Goal: Task Accomplishment & Management: Manage account settings

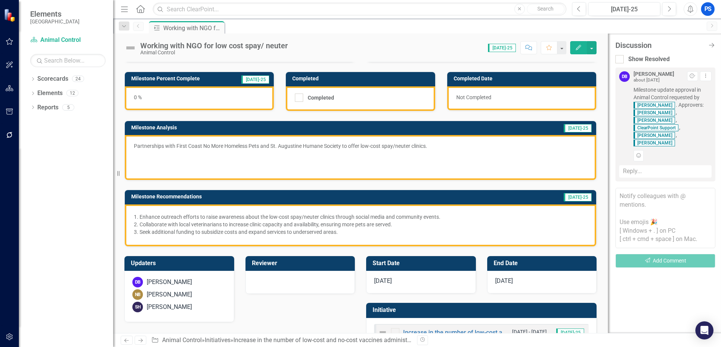
scroll to position [65, 0]
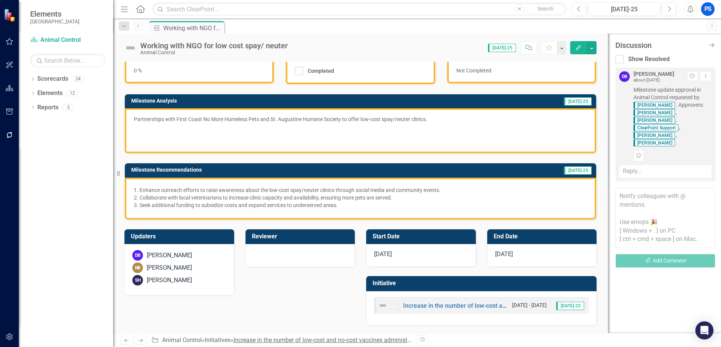
click at [287, 340] on link "Increase in the number of low-cost and no-cost vaccines administered" at bounding box center [326, 340] width 185 height 7
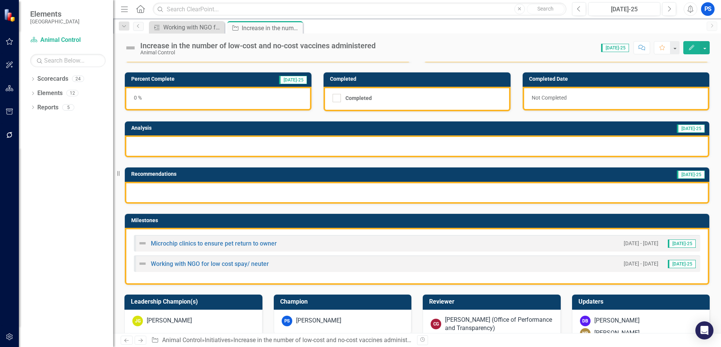
scroll to position [75, 0]
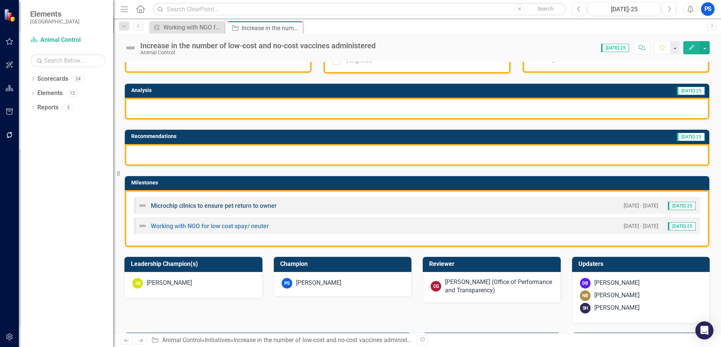
click at [237, 204] on link "Microchip clinics to ensure pet return to owner" at bounding box center [214, 205] width 126 height 7
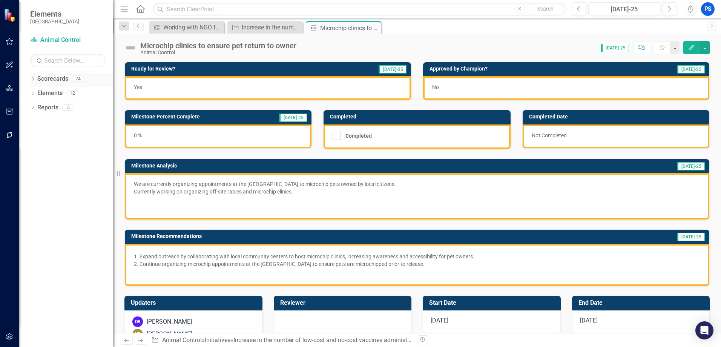
click at [42, 77] on link "Scorecards" at bounding box center [52, 79] width 31 height 9
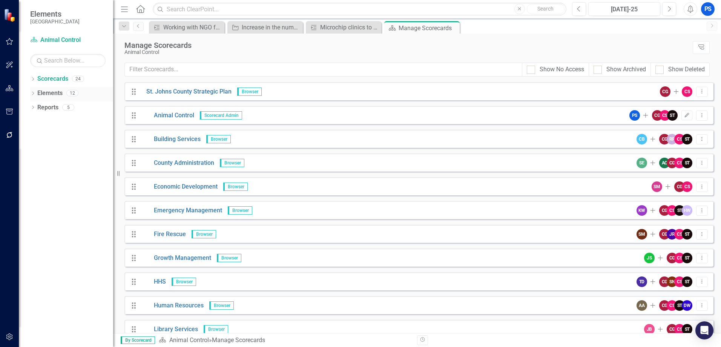
click at [49, 92] on link "Elements" at bounding box center [49, 93] width 25 height 9
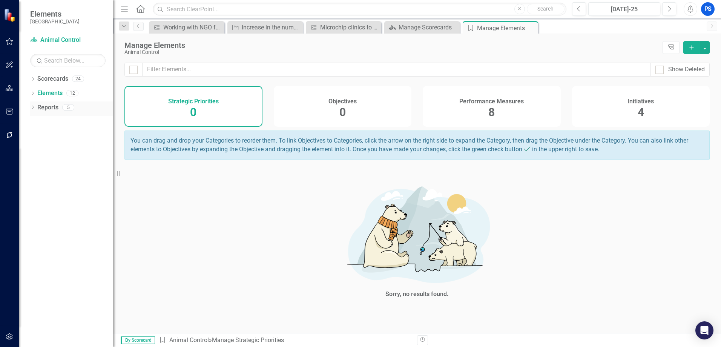
click at [54, 107] on link "Reports" at bounding box center [47, 107] width 21 height 9
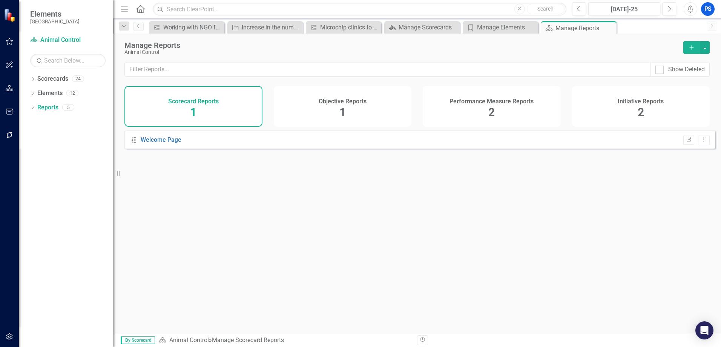
click at [649, 103] on h4 "Initiative Reports" at bounding box center [641, 101] width 46 height 7
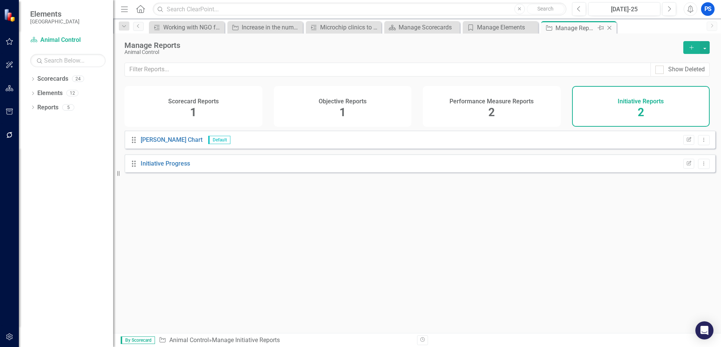
click at [578, 28] on div "Manage Reports" at bounding box center [576, 27] width 40 height 9
click at [614, 27] on icon "Close" at bounding box center [610, 28] width 8 height 6
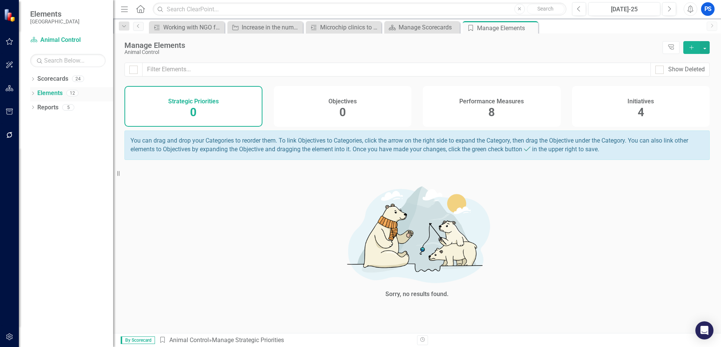
click at [50, 91] on link "Elements" at bounding box center [49, 93] width 25 height 9
click at [282, 29] on div "Increase in the number of low-cost and no-cost vaccines administered" at bounding box center [267, 27] width 50 height 9
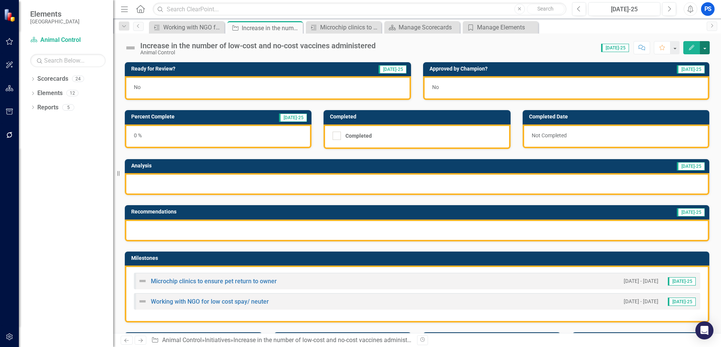
click at [707, 49] on button "button" at bounding box center [705, 47] width 10 height 13
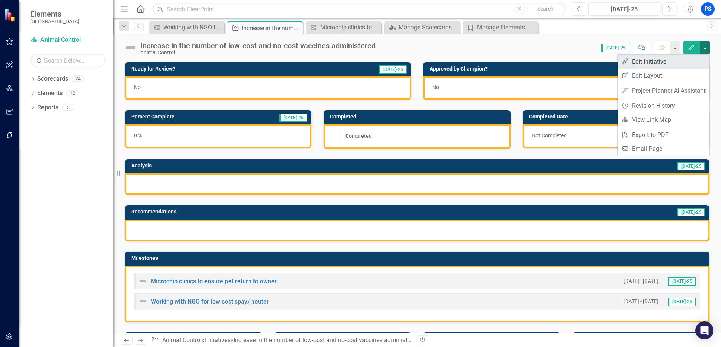
click at [660, 62] on link "Edit Edit Initiative" at bounding box center [664, 62] width 92 height 14
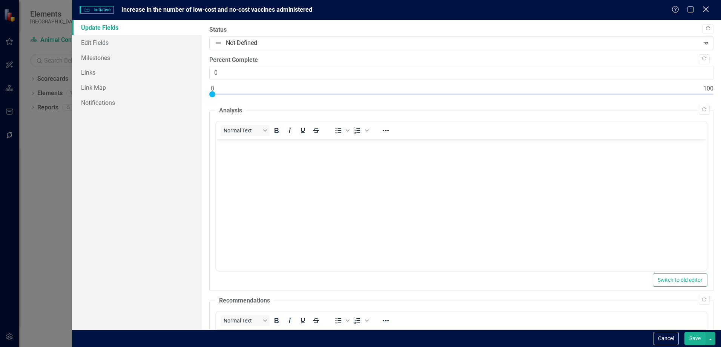
click at [704, 12] on icon at bounding box center [706, 9] width 6 height 6
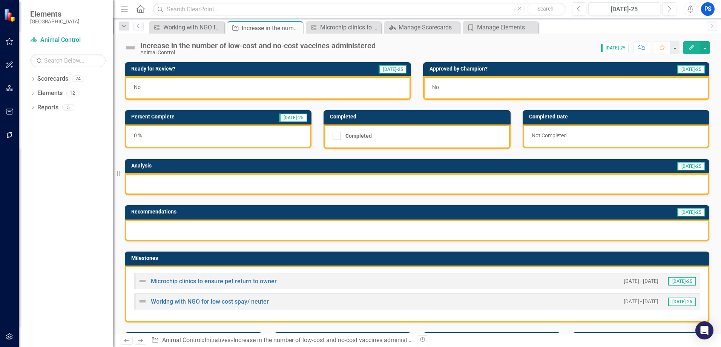
click at [125, 11] on icon "Menu" at bounding box center [125, 9] width 10 height 8
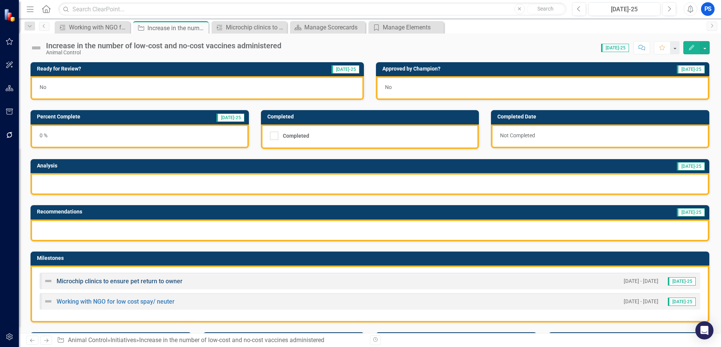
click at [133, 284] on link "Microchip clinics to ensure pet return to owner" at bounding box center [120, 281] width 126 height 7
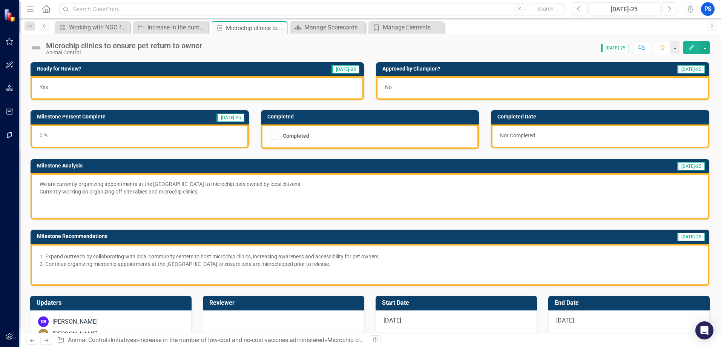
click at [391, 84] on div "No" at bounding box center [543, 88] width 334 height 24
click at [402, 70] on h3 "Approved by Champion?" at bounding box center [491, 69] width 217 height 6
click at [315, 88] on div "Yes" at bounding box center [198, 88] width 334 height 24
click at [675, 51] on button "button" at bounding box center [675, 47] width 10 height 13
click at [710, 61] on div "Microchip clinics to ensure pet return to owner Animal Control Score: N/A [DATE…" at bounding box center [370, 184] width 703 height 300
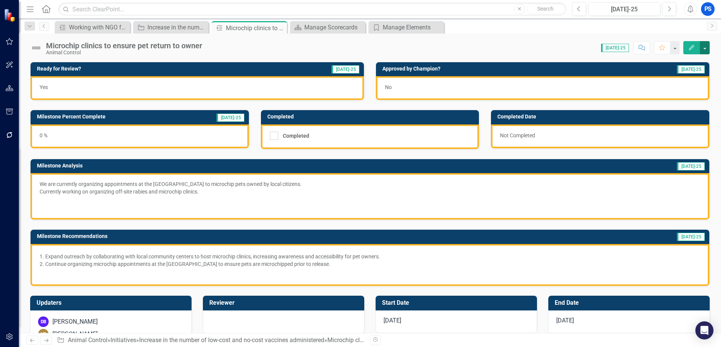
click at [707, 51] on button "button" at bounding box center [705, 47] width 10 height 13
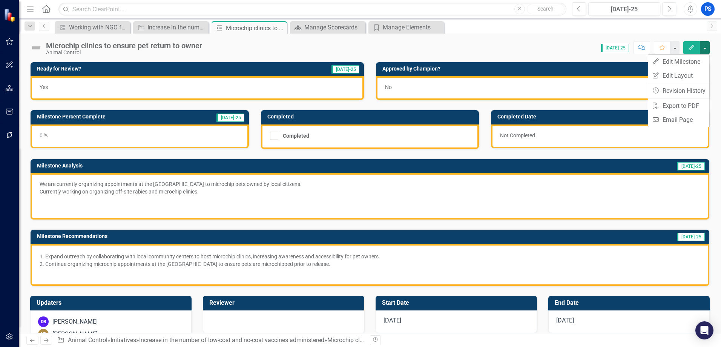
click at [551, 29] on div "Milestone Working with NGO for low cost spay/ neuter Close Initiative Increase …" at bounding box center [378, 27] width 650 height 12
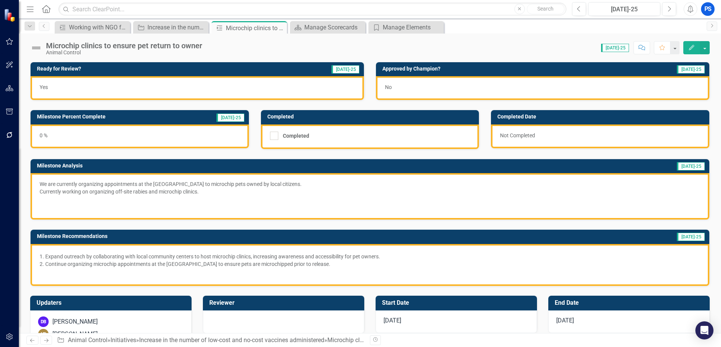
click at [692, 69] on span "[DATE]-25" at bounding box center [691, 69] width 28 height 8
click at [397, 87] on div "No" at bounding box center [543, 88] width 334 height 24
click at [0, 0] on icon "Close" at bounding box center [0, 0] width 0 height 0
click at [357, 26] on icon "Close" at bounding box center [359, 28] width 8 height 6
click at [282, 28] on icon "Close" at bounding box center [280, 28] width 8 height 6
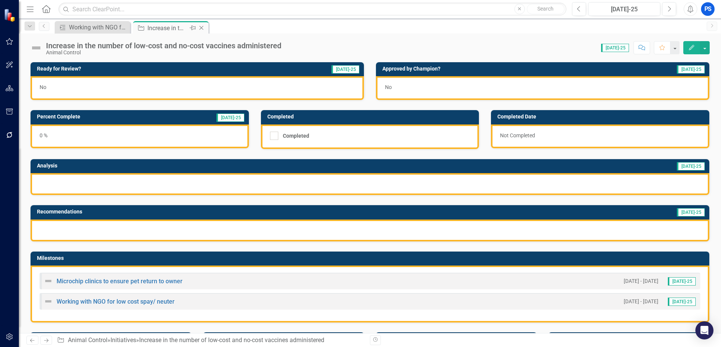
click at [203, 25] on div "Close" at bounding box center [201, 27] width 9 height 9
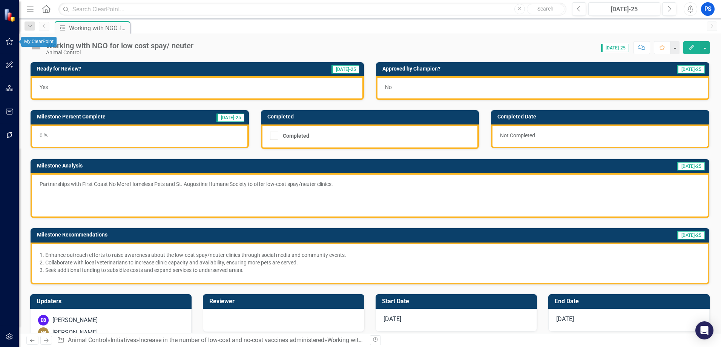
click at [7, 40] on icon "button" at bounding box center [10, 41] width 8 height 6
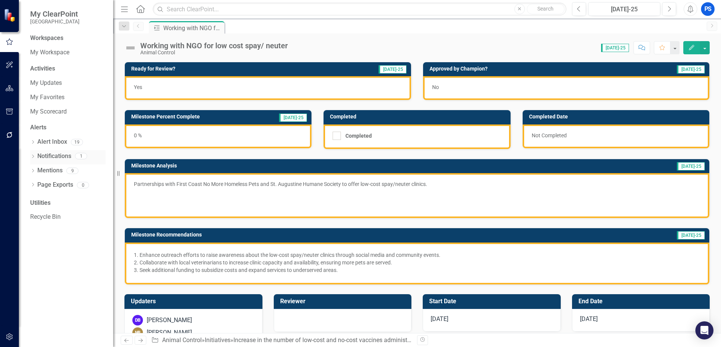
click at [67, 157] on link "Notifications" at bounding box center [54, 156] width 34 height 9
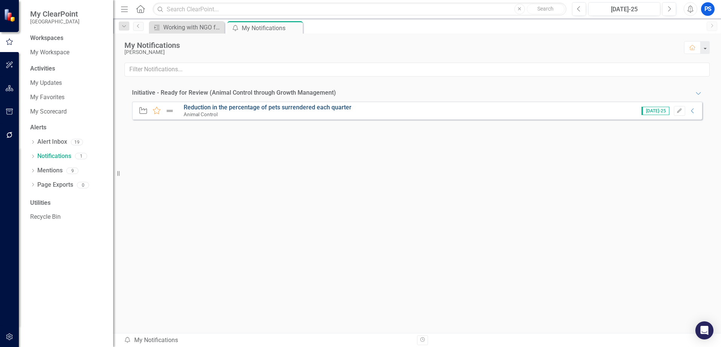
click at [235, 106] on link "Reduction in the percentage of pets surrendered each quarter" at bounding box center [268, 107] width 168 height 7
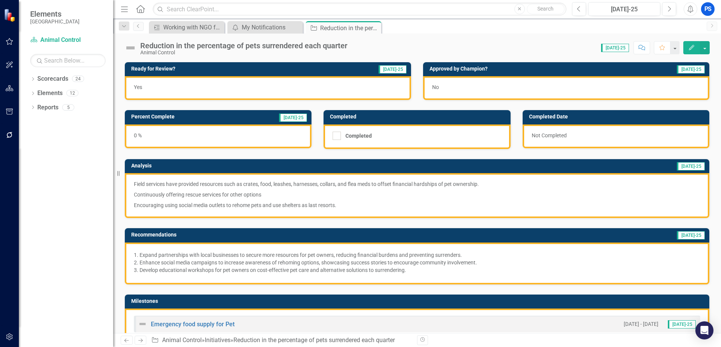
click at [447, 85] on div "No" at bounding box center [566, 88] width 286 height 24
drag, startPoint x: 573, startPoint y: 83, endPoint x: 545, endPoint y: 85, distance: 27.9
click at [545, 85] on div "No" at bounding box center [566, 88] width 286 height 24
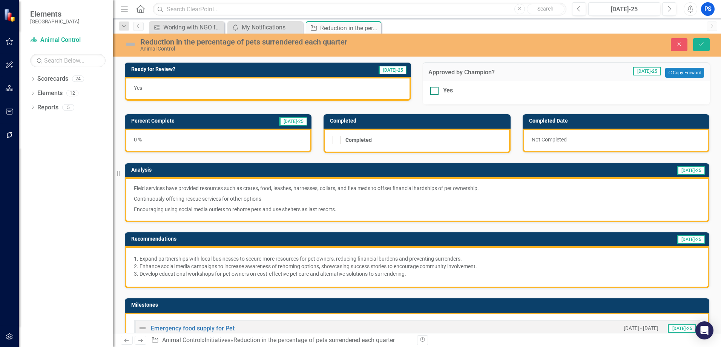
click at [432, 90] on input "Yes" at bounding box center [433, 89] width 5 height 5
checkbox input "true"
click at [703, 41] on button "Save" at bounding box center [702, 44] width 17 height 13
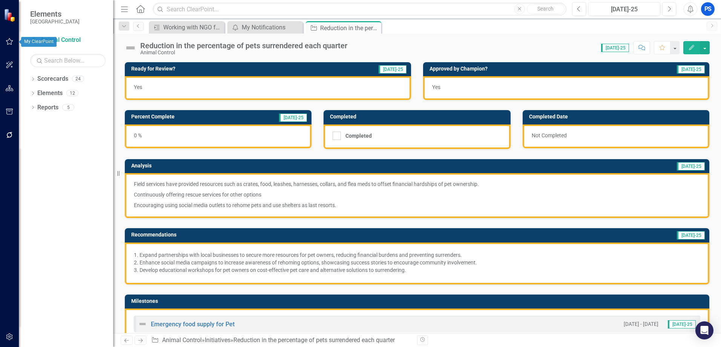
click at [15, 40] on button "button" at bounding box center [9, 42] width 17 height 16
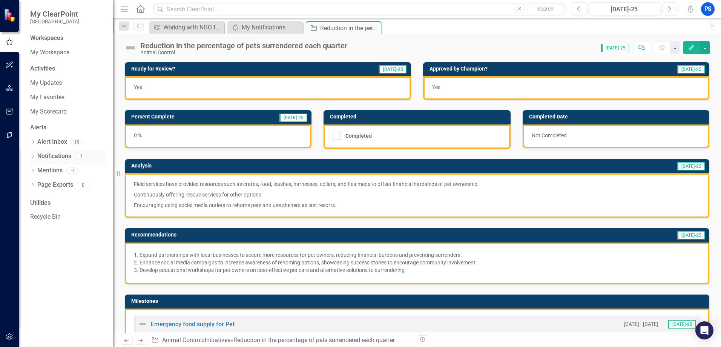
click at [70, 157] on link "Notifications" at bounding box center [54, 156] width 34 height 9
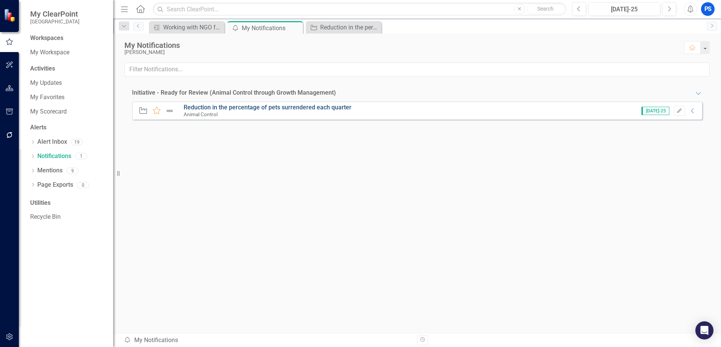
click at [240, 108] on link "Reduction in the percentage of pets surrendered each quarter" at bounding box center [268, 107] width 168 height 7
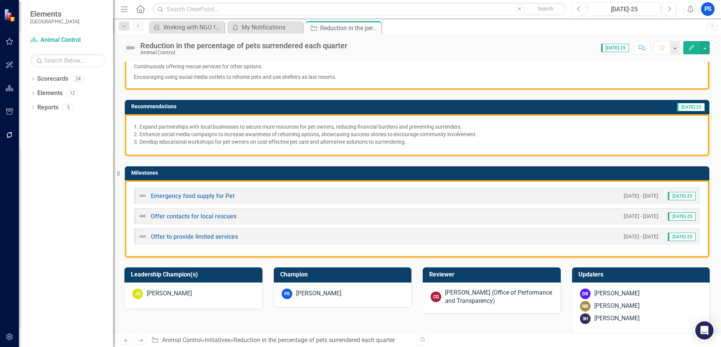
scroll to position [151, 0]
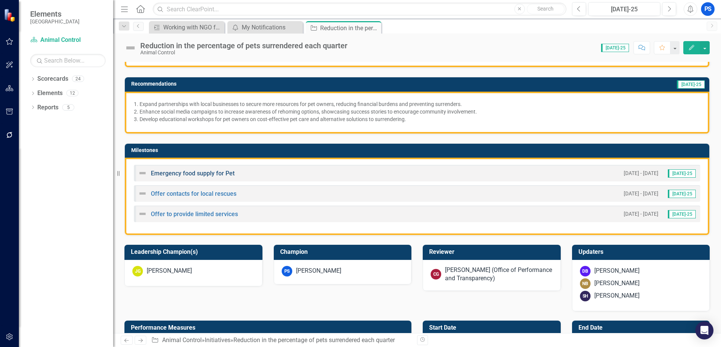
click at [173, 173] on link "Emergency food supply for Pet" at bounding box center [193, 173] width 84 height 7
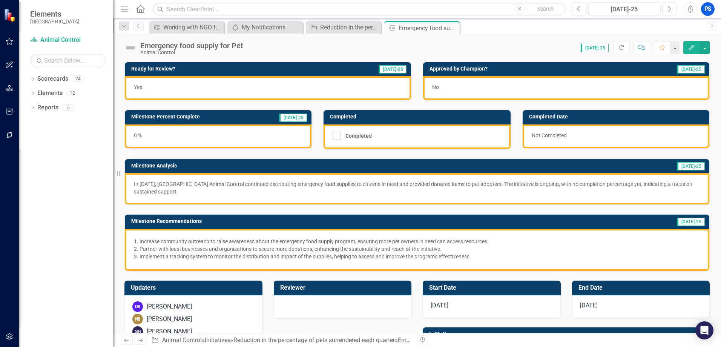
click at [441, 87] on div "No" at bounding box center [566, 88] width 286 height 24
drag, startPoint x: 441, startPoint y: 87, endPoint x: 436, endPoint y: 85, distance: 5.7
click at [436, 85] on span "No" at bounding box center [435, 87] width 7 height 6
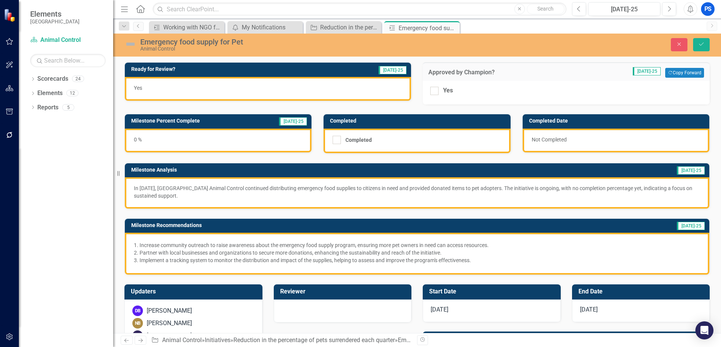
click at [436, 85] on div "Yes" at bounding box center [566, 93] width 287 height 24
click at [431, 92] on div at bounding box center [435, 91] width 8 height 8
click at [431, 92] on input "Yes" at bounding box center [433, 89] width 5 height 5
checkbox input "true"
click at [704, 43] on icon "Save" at bounding box center [701, 44] width 7 height 5
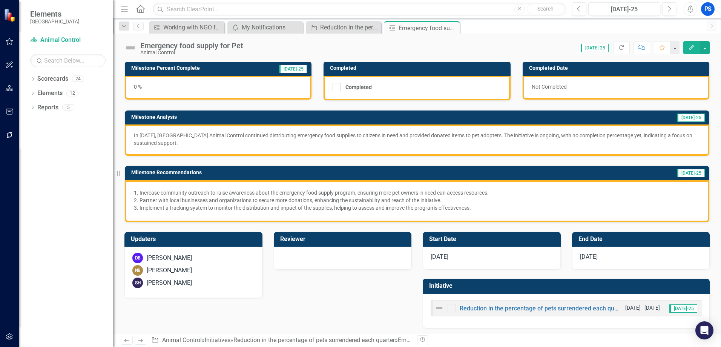
scroll to position [51, 0]
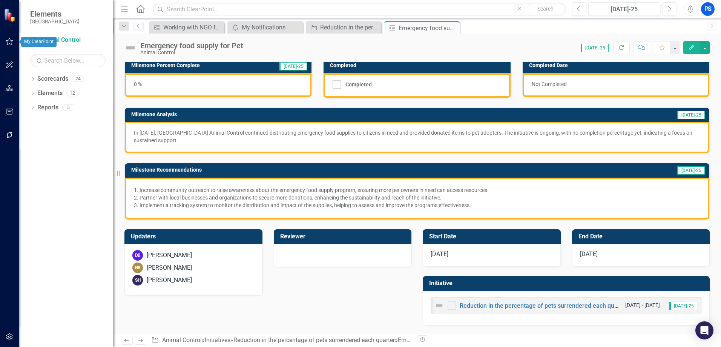
click at [11, 40] on icon "button" at bounding box center [10, 41] width 8 height 6
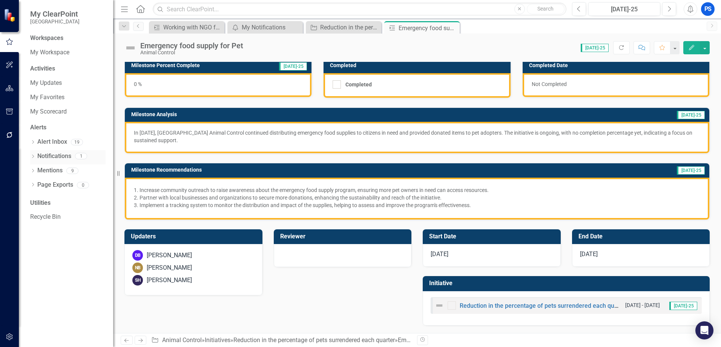
click at [56, 154] on link "Notifications" at bounding box center [54, 156] width 34 height 9
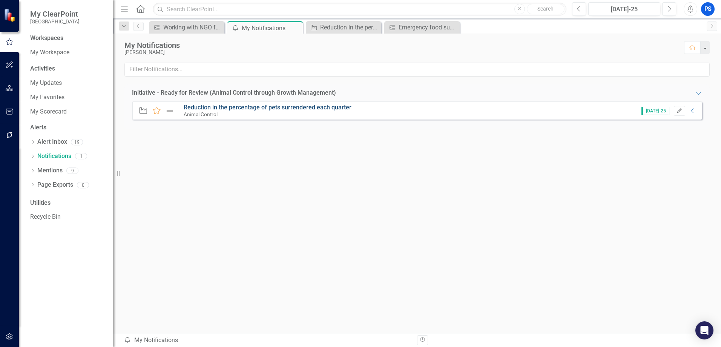
click at [214, 108] on link "Reduction in the percentage of pets surrendered each quarter" at bounding box center [268, 107] width 168 height 7
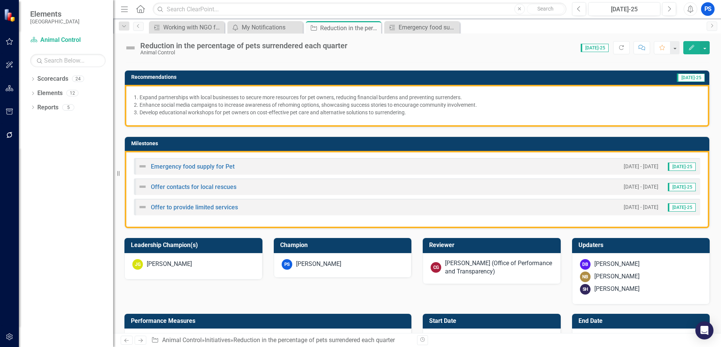
scroll to position [151, 0]
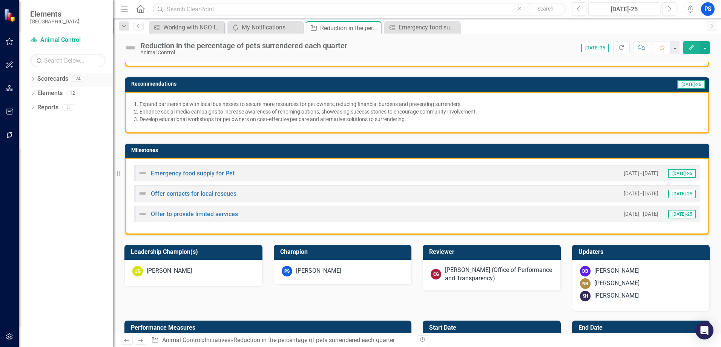
click at [51, 78] on link "Scorecards" at bounding box center [52, 79] width 31 height 9
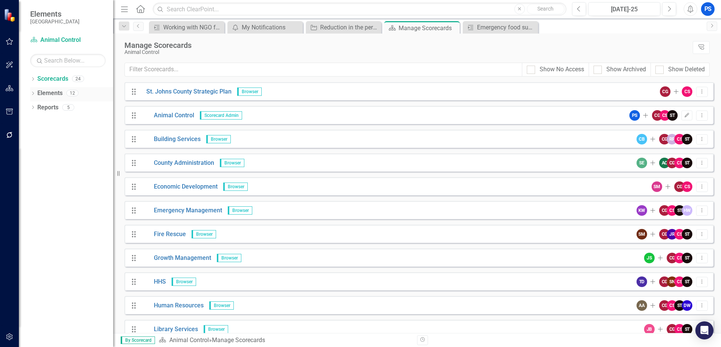
click at [47, 92] on link "Elements" at bounding box center [49, 93] width 25 height 9
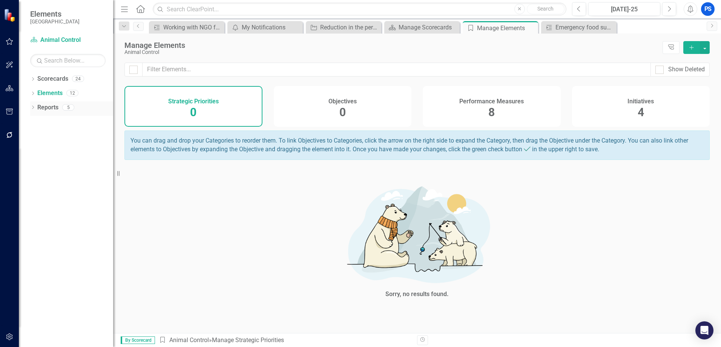
click at [47, 104] on link "Reports" at bounding box center [47, 107] width 21 height 9
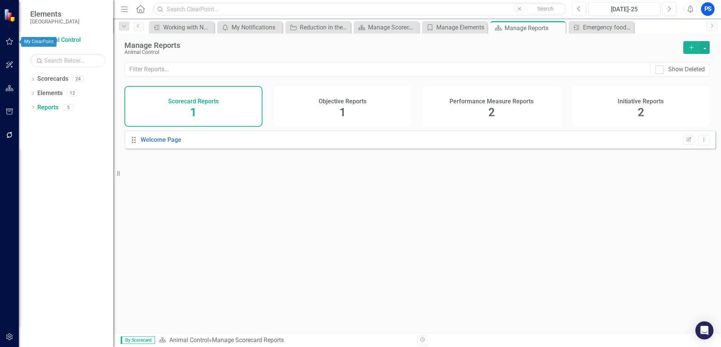
click at [6, 42] on icon "button" at bounding box center [10, 41] width 8 height 6
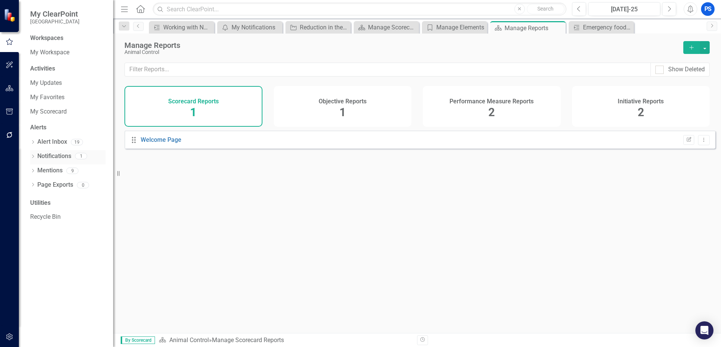
click at [75, 155] on div "1" at bounding box center [79, 157] width 16 height 6
click at [58, 156] on link "Notifications" at bounding box center [54, 156] width 34 height 9
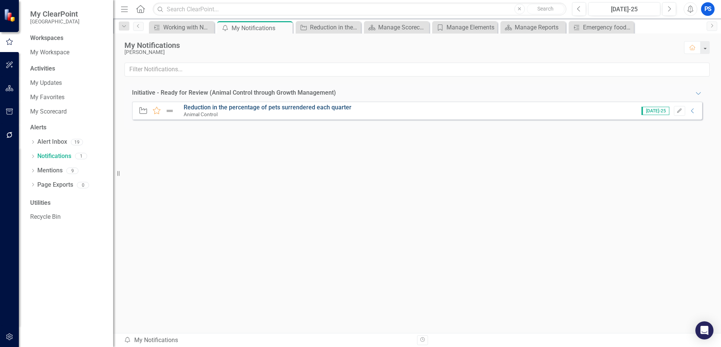
click at [255, 109] on link "Reduction in the percentage of pets surrendered each quarter" at bounding box center [268, 107] width 168 height 7
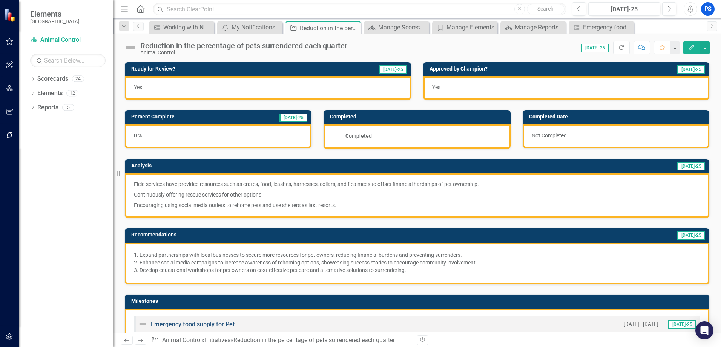
click at [193, 326] on link "Emergency food supply for Pet" at bounding box center [193, 324] width 84 height 7
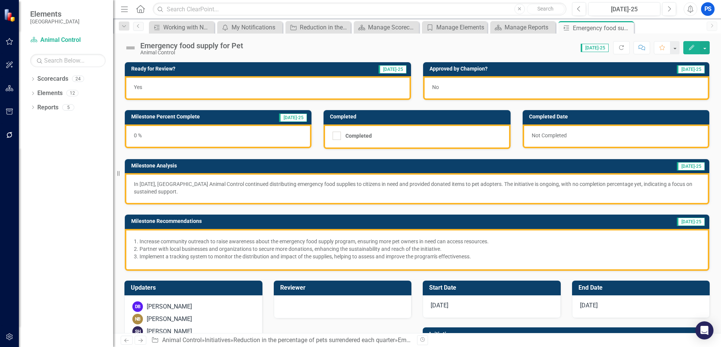
click at [432, 88] on span "No" at bounding box center [435, 87] width 7 height 6
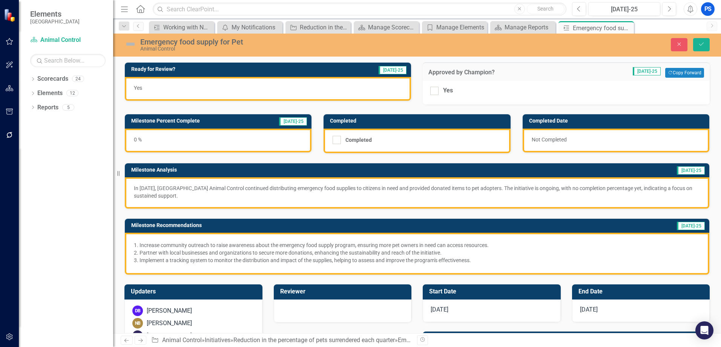
click at [432, 88] on input "Yes" at bounding box center [433, 89] width 5 height 5
checkbox input "true"
click at [707, 43] on button "Save" at bounding box center [702, 44] width 17 height 13
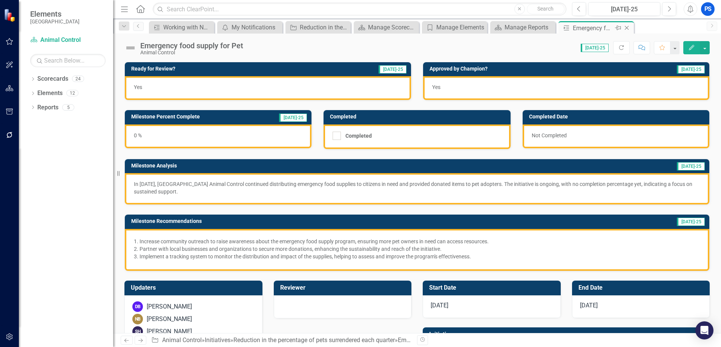
click at [629, 26] on icon "Close" at bounding box center [627, 28] width 8 height 6
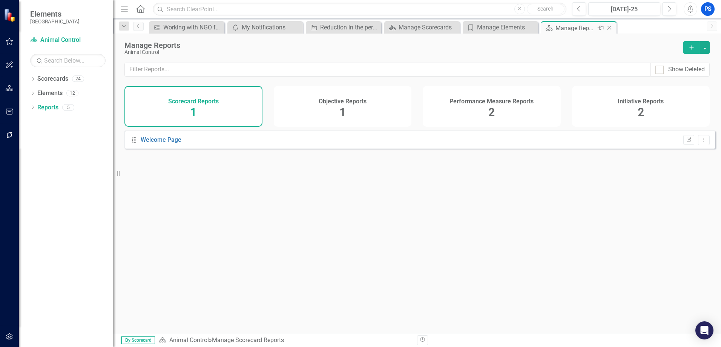
click at [611, 26] on icon "Close" at bounding box center [610, 28] width 8 height 6
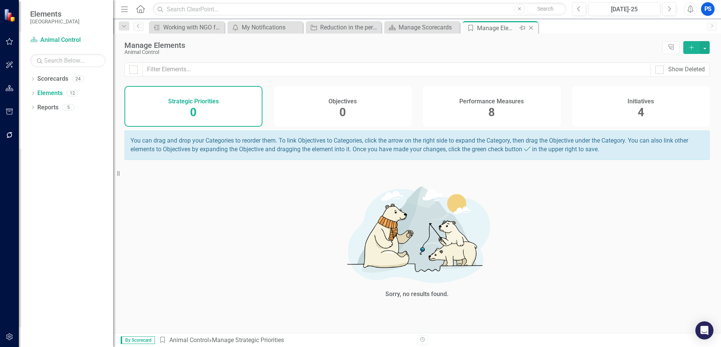
click at [534, 28] on icon "Close" at bounding box center [532, 28] width 8 height 6
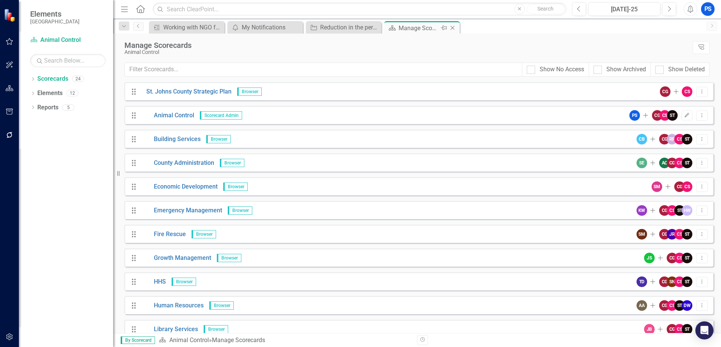
click at [455, 27] on icon "Close" at bounding box center [453, 28] width 8 height 6
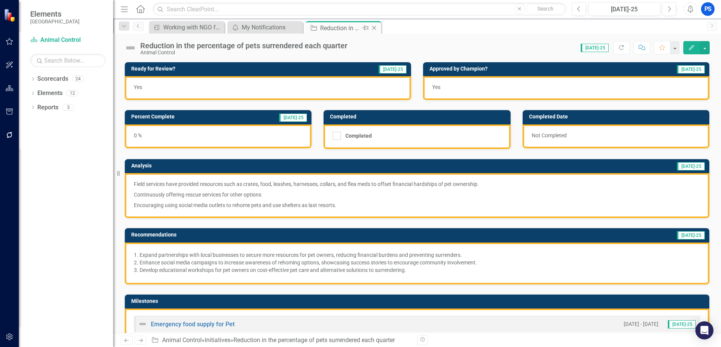
click at [377, 29] on icon "Close" at bounding box center [375, 28] width 8 height 6
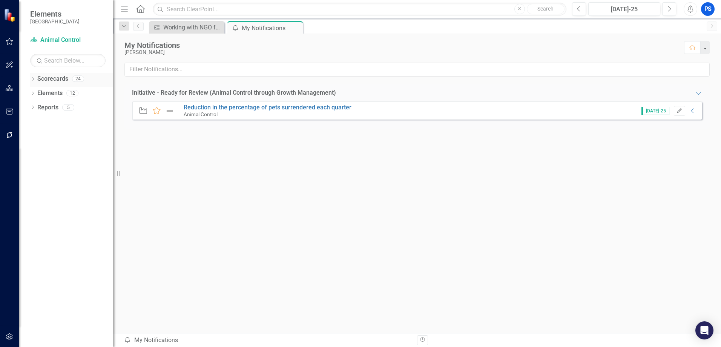
click at [47, 76] on link "Scorecards" at bounding box center [52, 79] width 31 height 9
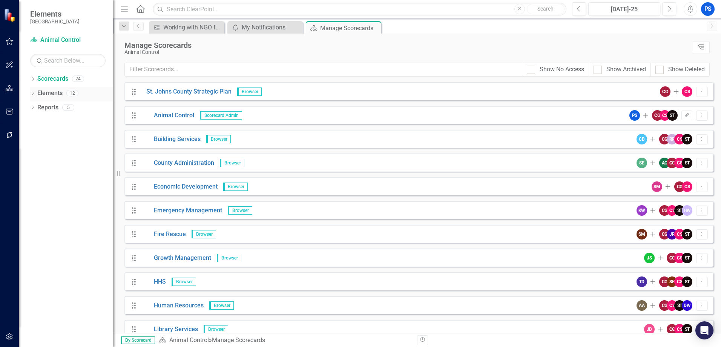
click at [51, 91] on link "Elements" at bounding box center [49, 93] width 25 height 9
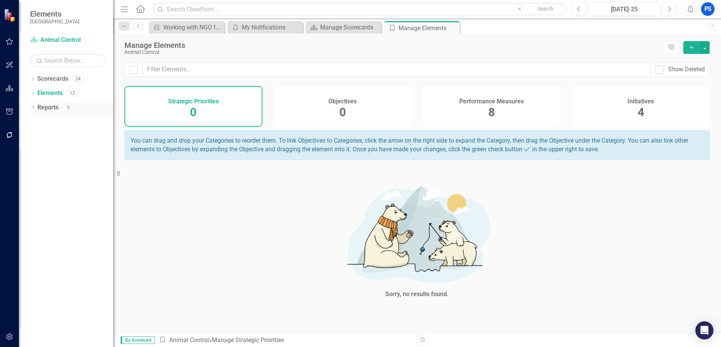
click at [53, 107] on link "Reports" at bounding box center [47, 107] width 21 height 9
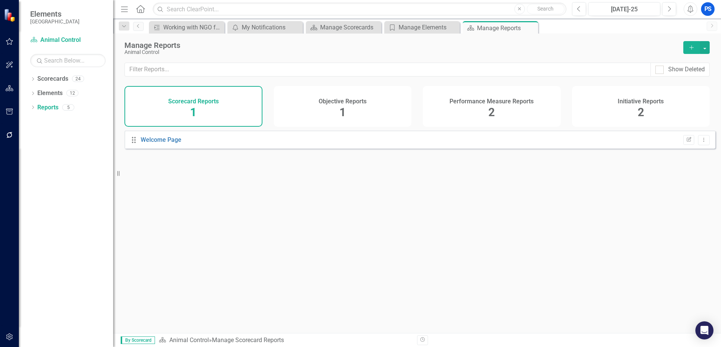
click at [171, 145] on div "Welcome Page" at bounding box center [161, 140] width 41 height 9
click at [173, 143] on link "Welcome Page" at bounding box center [161, 139] width 41 height 7
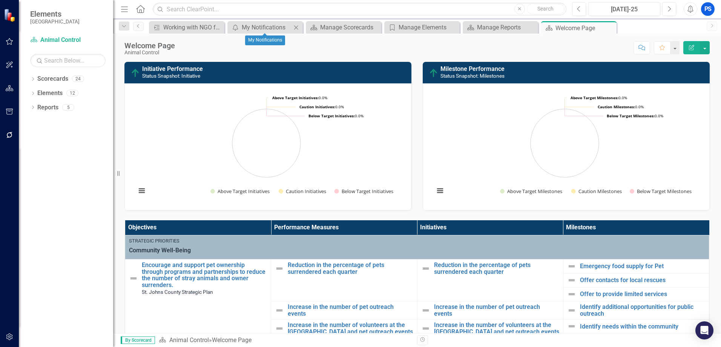
click at [295, 26] on icon "Close" at bounding box center [296, 28] width 8 height 6
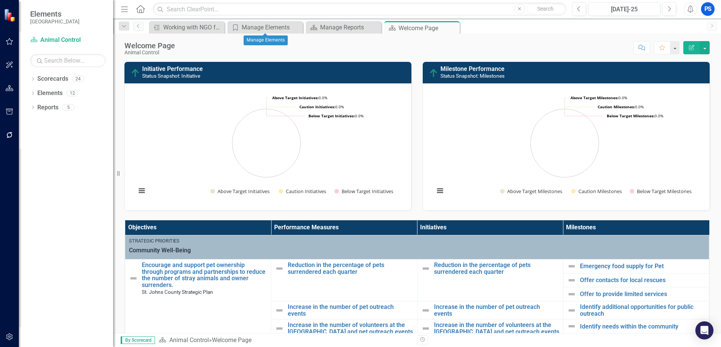
click at [0, 0] on icon at bounding box center [0, 0] width 0 height 0
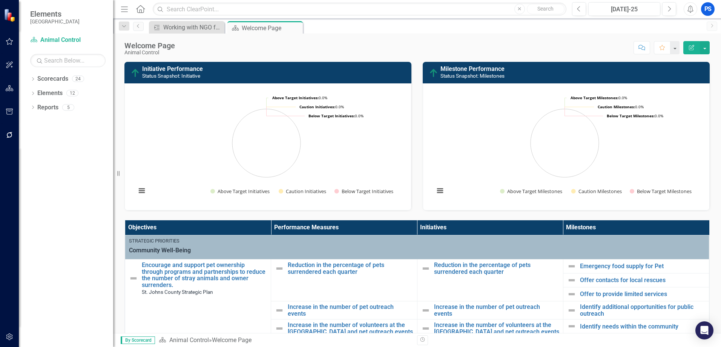
click at [0, 0] on icon "Close" at bounding box center [0, 0] width 0 height 0
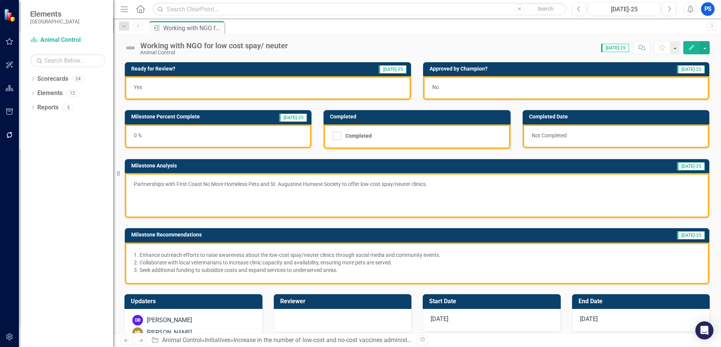
click at [433, 85] on span "No" at bounding box center [435, 87] width 7 height 6
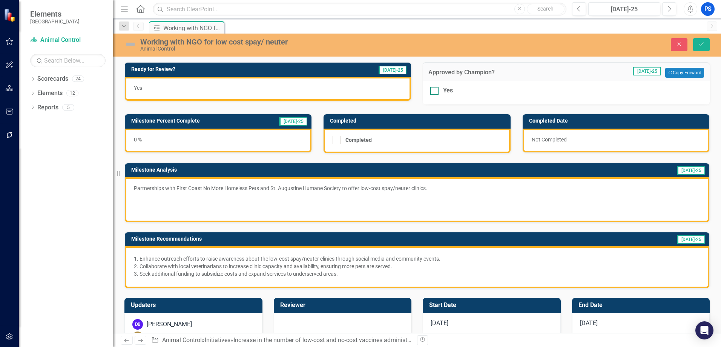
click at [432, 89] on input "Yes" at bounding box center [433, 89] width 5 height 5
checkbox input "true"
click at [704, 44] on icon "Save" at bounding box center [701, 44] width 7 height 5
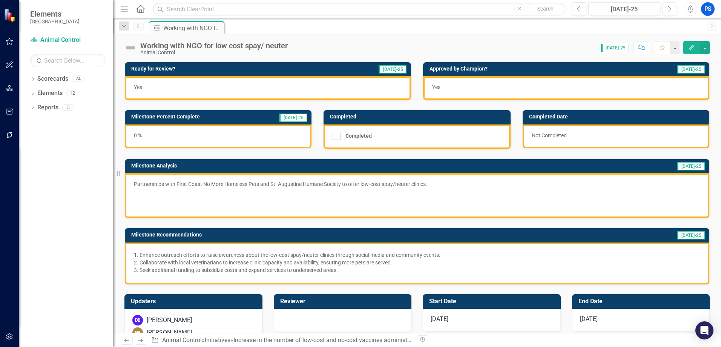
click at [139, 10] on icon "Home" at bounding box center [140, 9] width 10 height 8
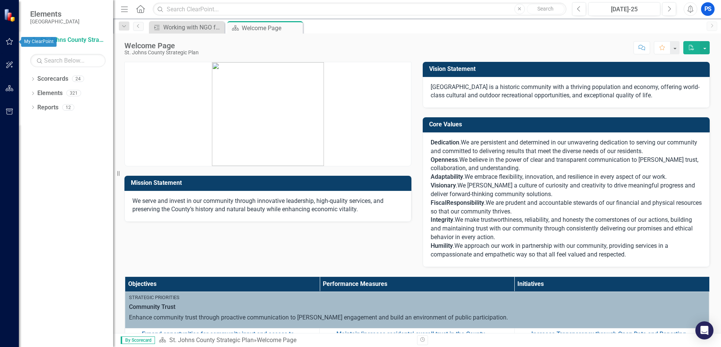
click at [14, 39] on button "button" at bounding box center [9, 42] width 17 height 16
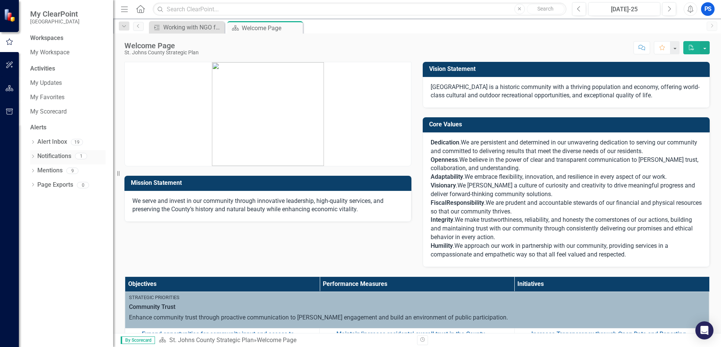
click at [63, 153] on link "Notifications" at bounding box center [54, 156] width 34 height 9
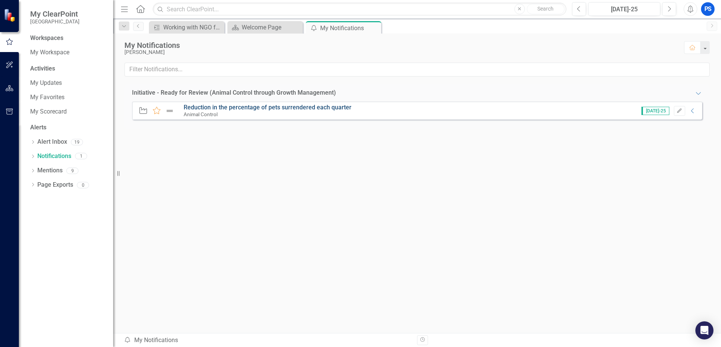
click at [221, 110] on link "Reduction in the percentage of pets surrendered each quarter" at bounding box center [268, 107] width 168 height 7
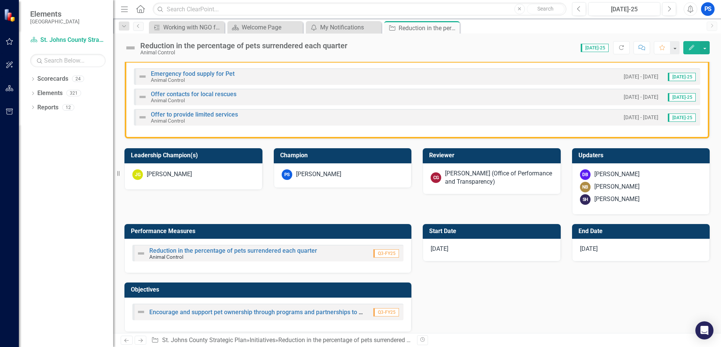
scroll to position [210, 0]
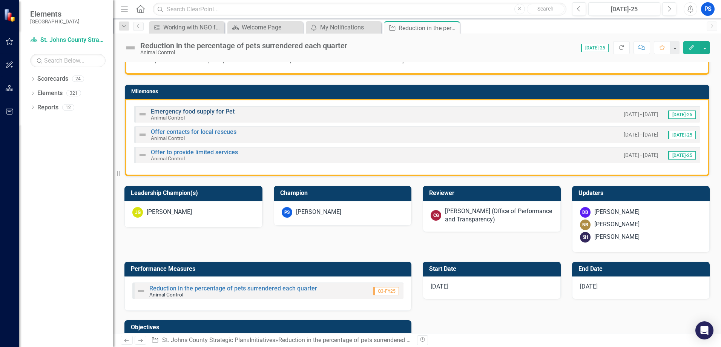
click at [221, 111] on link "Emergency food supply for Pet" at bounding box center [193, 111] width 84 height 7
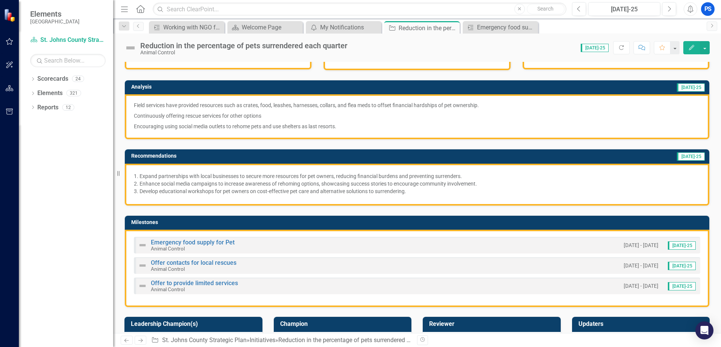
scroll to position [151, 0]
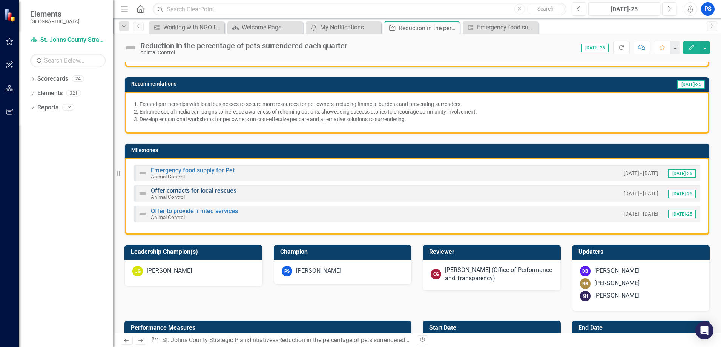
click at [205, 189] on link "Offer contacts for local rescues" at bounding box center [194, 190] width 86 height 7
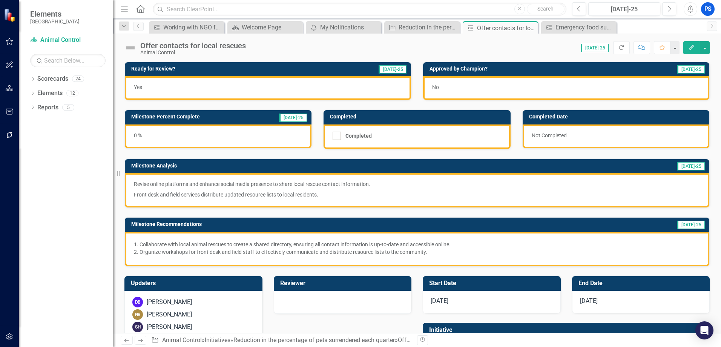
click at [441, 85] on div "No" at bounding box center [566, 88] width 286 height 24
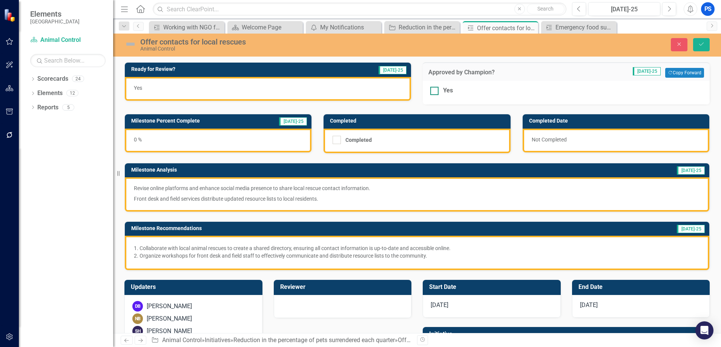
click at [438, 89] on div "Yes" at bounding box center [567, 90] width 272 height 9
click at [435, 89] on input "Yes" at bounding box center [433, 89] width 5 height 5
checkbox input "true"
click at [706, 43] on button "Save" at bounding box center [702, 44] width 17 height 13
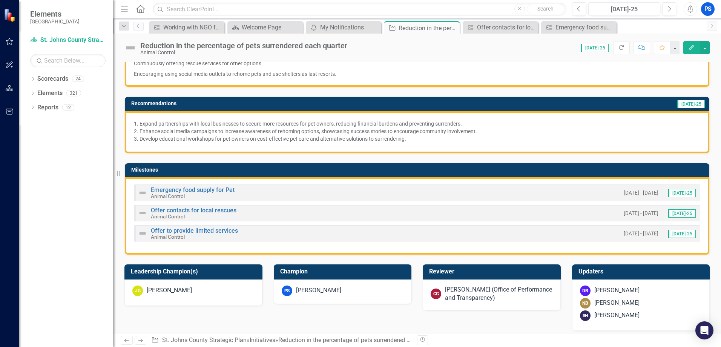
scroll to position [113, 0]
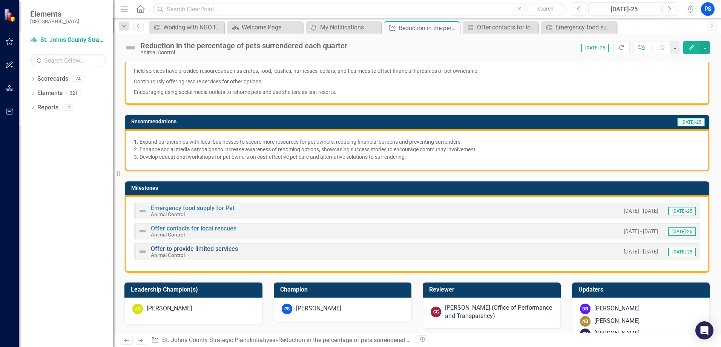
click at [193, 250] on link "Offer to provide limited services" at bounding box center [194, 248] width 87 height 7
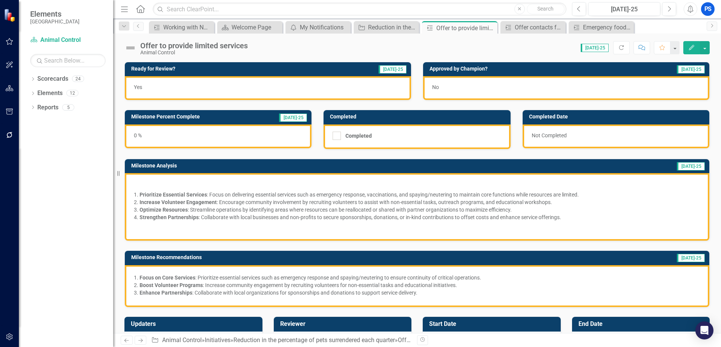
click at [435, 79] on div "No" at bounding box center [566, 88] width 286 height 24
click at [435, 80] on div "No" at bounding box center [566, 88] width 286 height 24
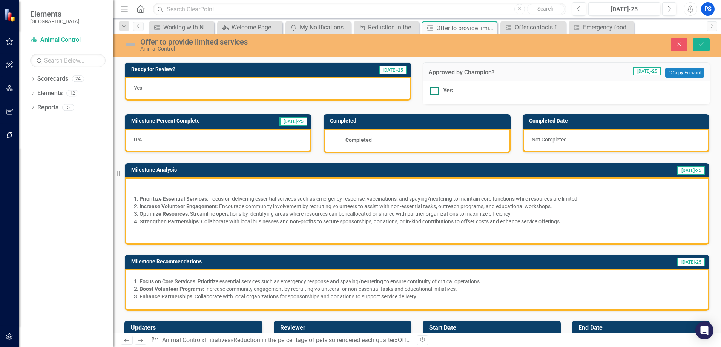
click at [435, 87] on div at bounding box center [435, 91] width 8 height 8
click at [435, 87] on input "Yes" at bounding box center [433, 89] width 5 height 5
checkbox input "true"
click at [706, 47] on button "Save" at bounding box center [702, 44] width 17 height 13
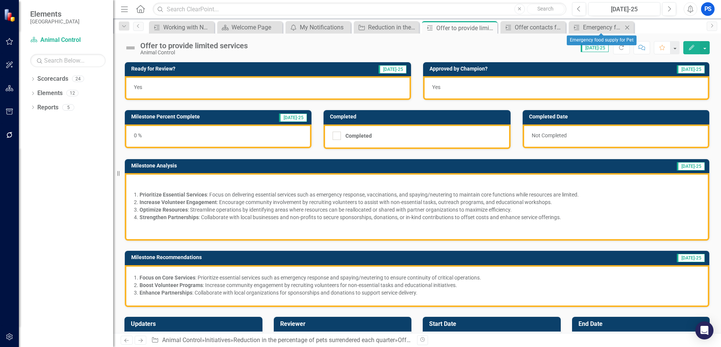
click at [626, 29] on icon "Close" at bounding box center [628, 28] width 8 height 6
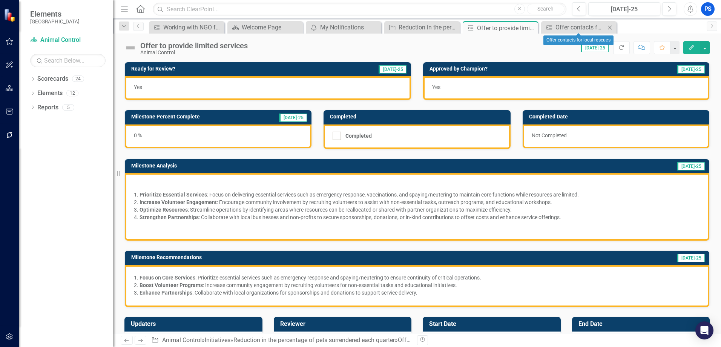
click at [612, 29] on icon at bounding box center [610, 27] width 4 height 4
click at [534, 28] on icon "Close" at bounding box center [532, 28] width 8 height 6
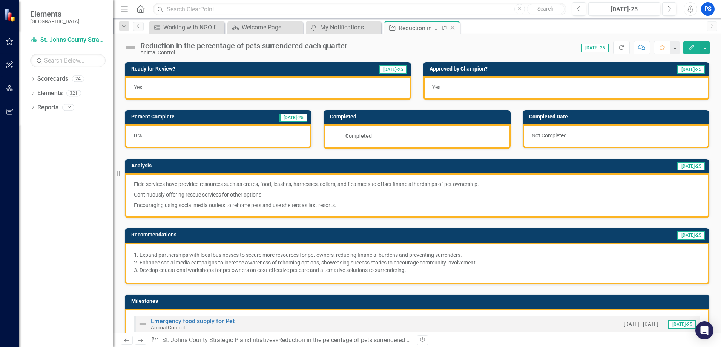
click at [452, 27] on icon "Close" at bounding box center [453, 28] width 8 height 6
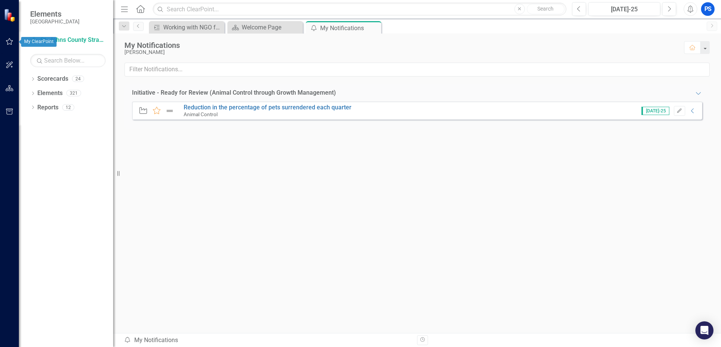
click at [8, 39] on icon "button" at bounding box center [10, 41] width 8 height 6
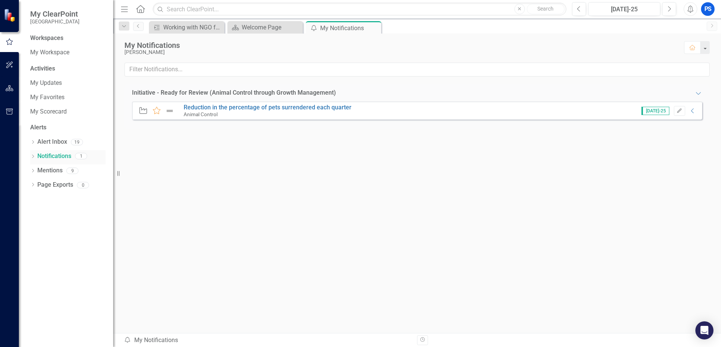
click at [54, 155] on link "Notifications" at bounding box center [54, 156] width 34 height 9
click at [231, 108] on link "Reduction in the percentage of pets surrendered each quarter" at bounding box center [268, 107] width 168 height 7
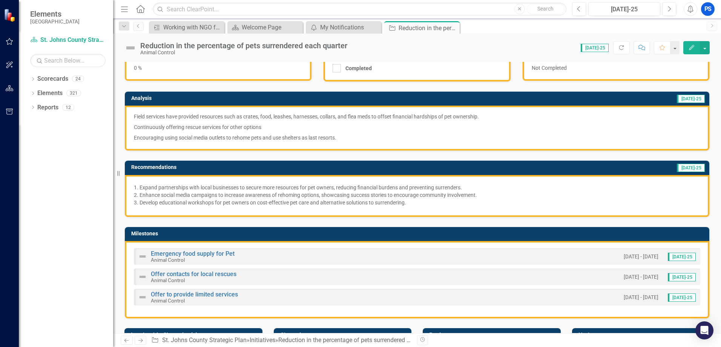
scroll to position [75, 0]
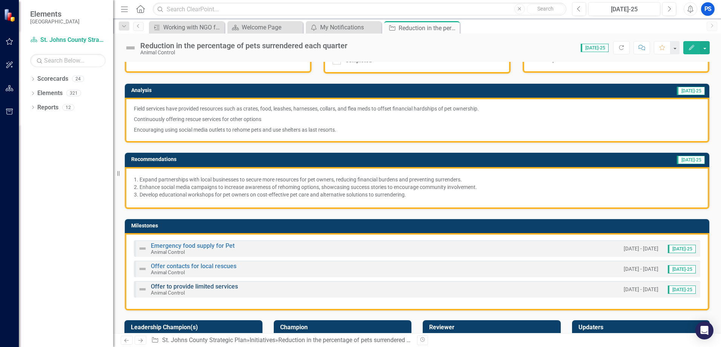
click at [215, 286] on link "Offer to provide limited services" at bounding box center [194, 286] width 87 height 7
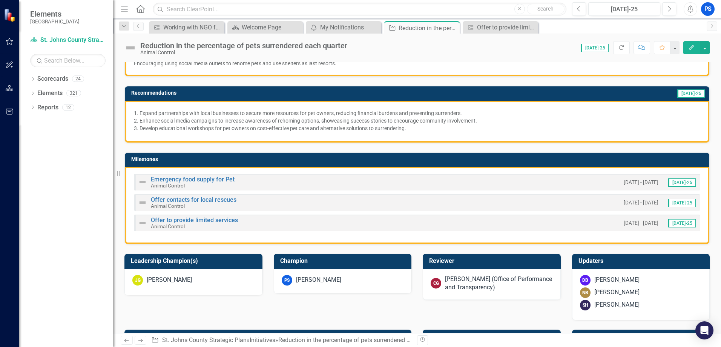
scroll to position [151, 0]
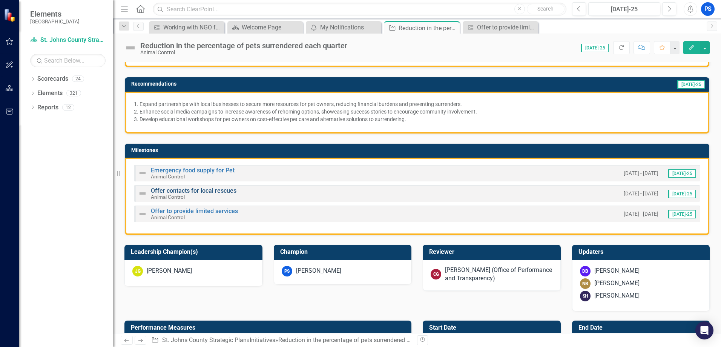
click at [206, 191] on link "Offer contacts for local rescues" at bounding box center [194, 190] width 86 height 7
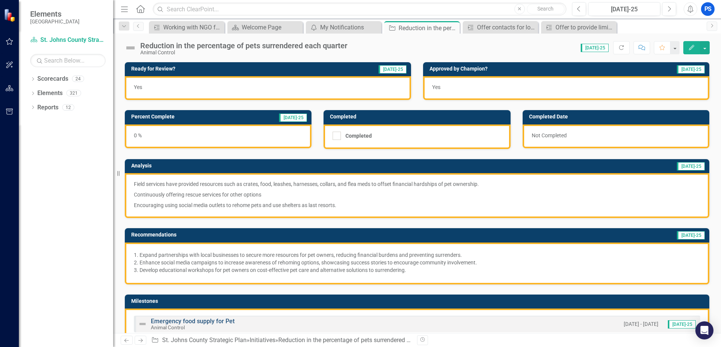
click at [209, 319] on link "Emergency food supply for Pet" at bounding box center [193, 321] width 84 height 7
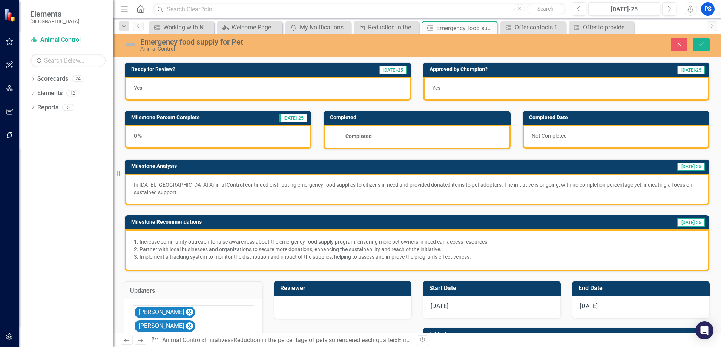
click at [140, 11] on icon "Home" at bounding box center [140, 9] width 10 height 8
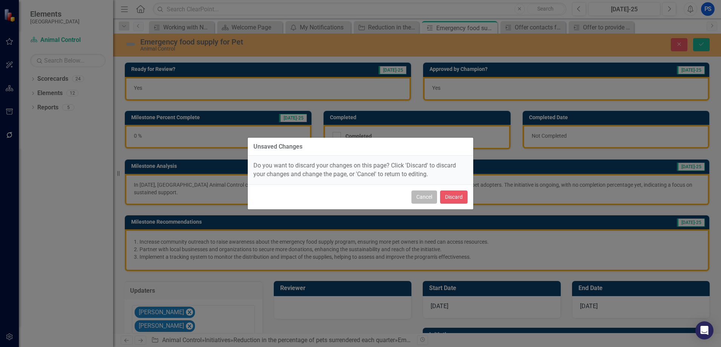
click at [429, 195] on button "Cancel" at bounding box center [425, 197] width 26 height 13
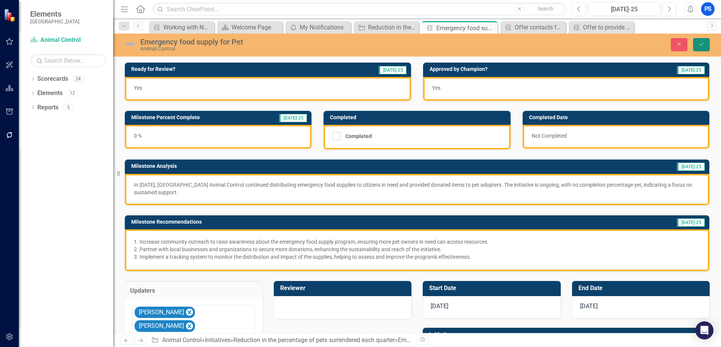
click at [705, 46] on icon "Save" at bounding box center [701, 44] width 7 height 5
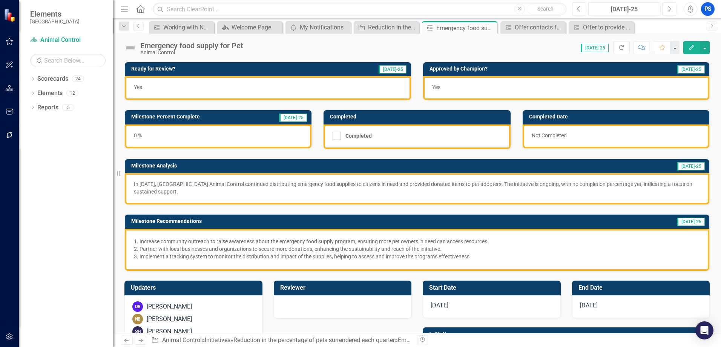
click at [144, 8] on icon at bounding box center [140, 9] width 9 height 8
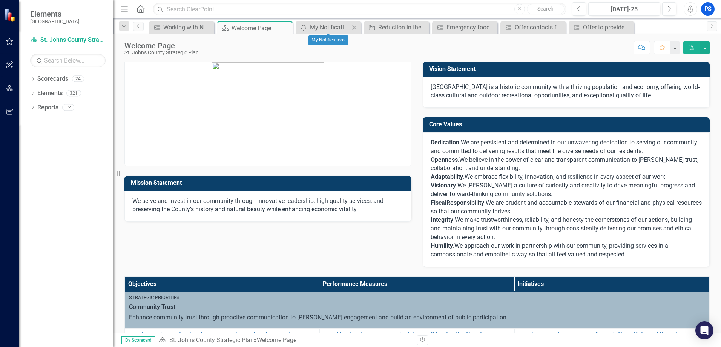
click at [356, 26] on icon "Close" at bounding box center [355, 28] width 8 height 6
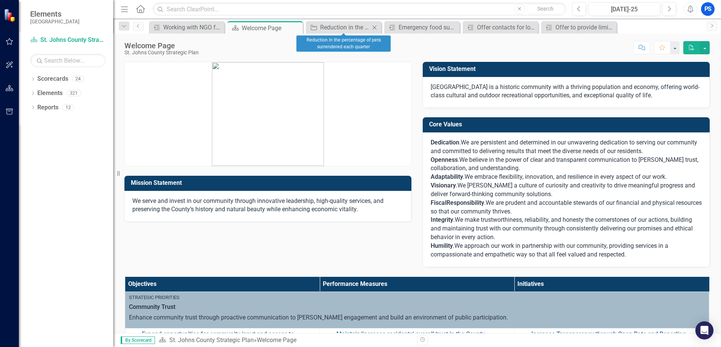
click at [373, 27] on icon "Close" at bounding box center [375, 28] width 8 height 6
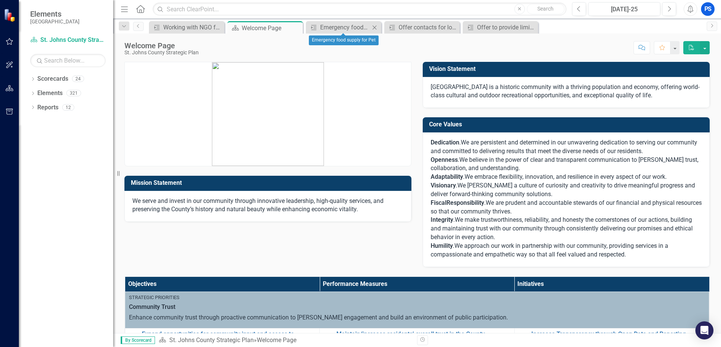
click at [373, 26] on icon "Close" at bounding box center [375, 28] width 8 height 6
click at [375, 25] on icon "Close" at bounding box center [375, 28] width 8 height 6
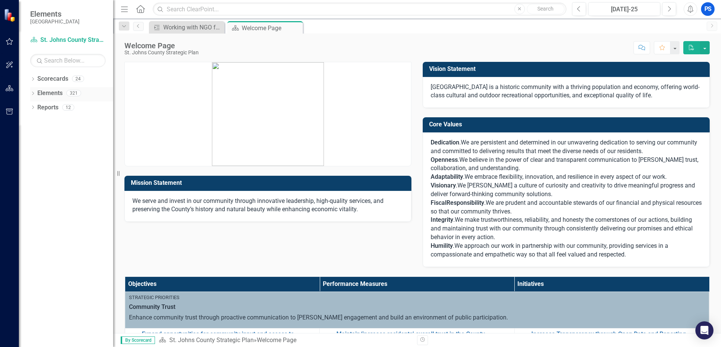
click at [76, 92] on div "321" at bounding box center [73, 93] width 15 height 6
click at [63, 94] on div "Elements 321" at bounding box center [75, 94] width 76 height 14
click at [60, 80] on link "Scorecards" at bounding box center [52, 79] width 31 height 9
click at [25, 86] on div "Dropdown Scorecards 24 Dropdown [GEOGRAPHIC_DATA] Strategic Plan Animal Control…" at bounding box center [66, 210] width 94 height 274
click at [13, 88] on icon "button" at bounding box center [10, 88] width 8 height 6
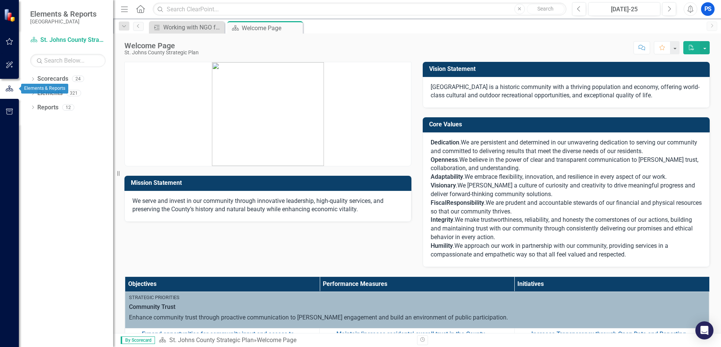
click at [13, 88] on icon "button" at bounding box center [9, 88] width 8 height 7
click at [30, 86] on div "Dropdown Scorecards 24" at bounding box center [71, 80] width 83 height 14
